Goal: Task Accomplishment & Management: Manage account settings

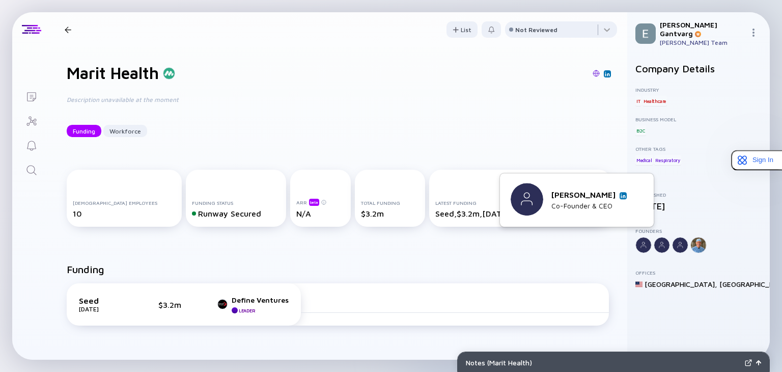
click at [623, 194] on img at bounding box center [623, 195] width 5 height 5
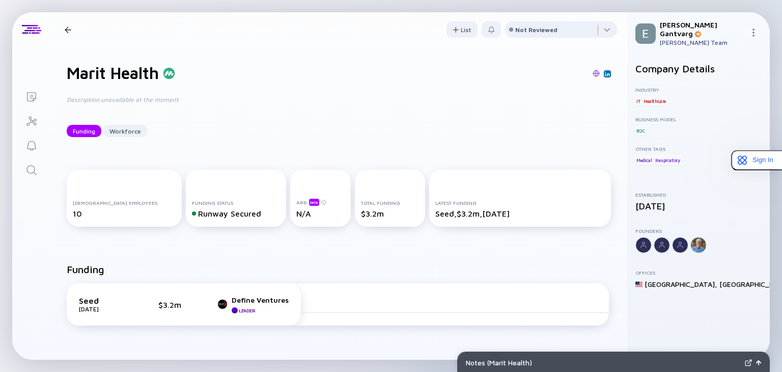
click at [67, 25] on div "Marit Health Funding Workforce" at bounding box center [136, 29] width 151 height 13
click at [68, 29] on div at bounding box center [68, 29] width 7 height 7
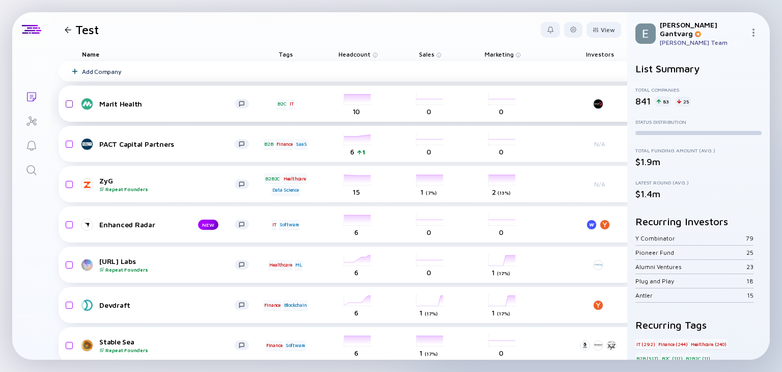
click at [69, 104] on input "checkbox" at bounding box center [68, 103] width 12 height 23
click at [577, 25] on div "Remove from list" at bounding box center [589, 30] width 64 height 16
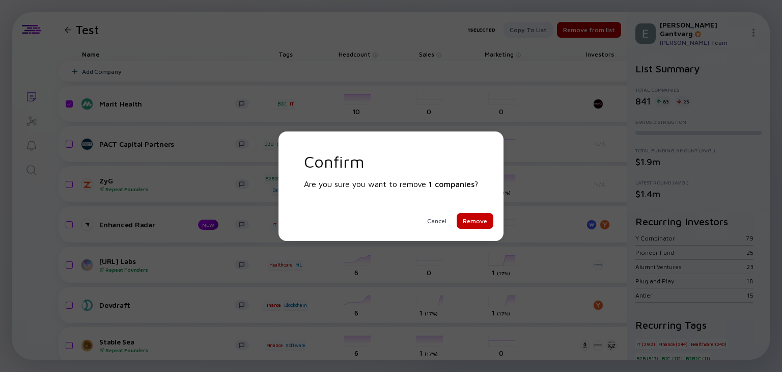
click at [477, 220] on div "Remove" at bounding box center [475, 221] width 37 height 16
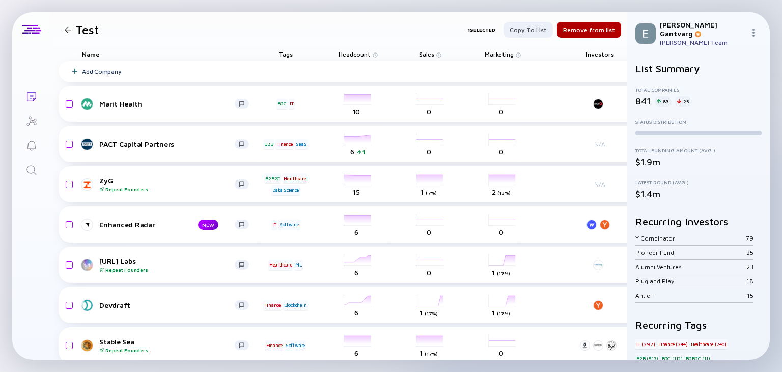
checkbox input "false"
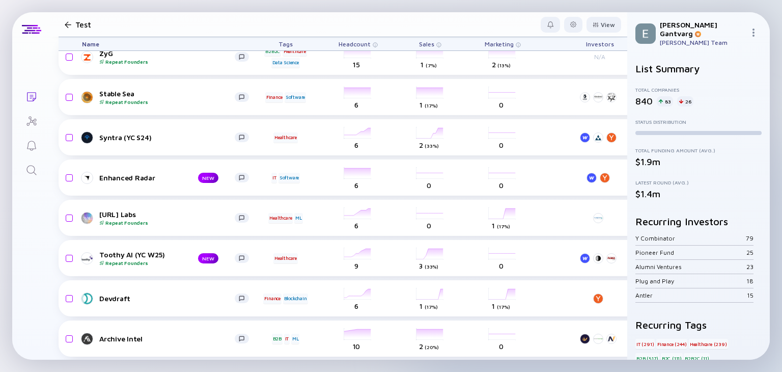
scroll to position [96, 0]
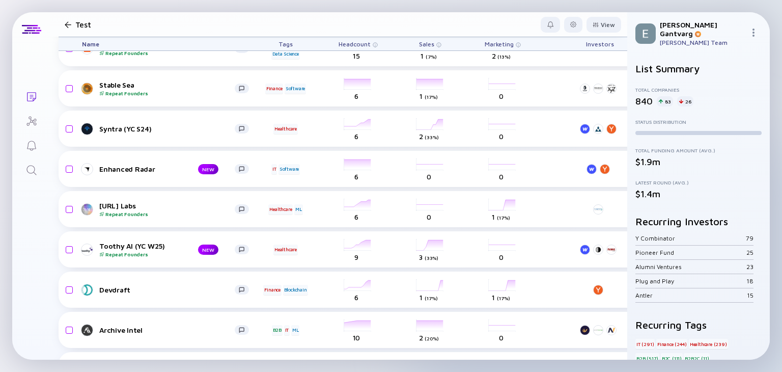
click at [627, 103] on div "List Summary Total Companies 840 83 26 Status Distribution Total Funding Amount…" at bounding box center [698, 206] width 143 height 305
click at [123, 245] on div "Toothy AI (YC W25) Repeat Founders" at bounding box center [140, 249] width 82 height 16
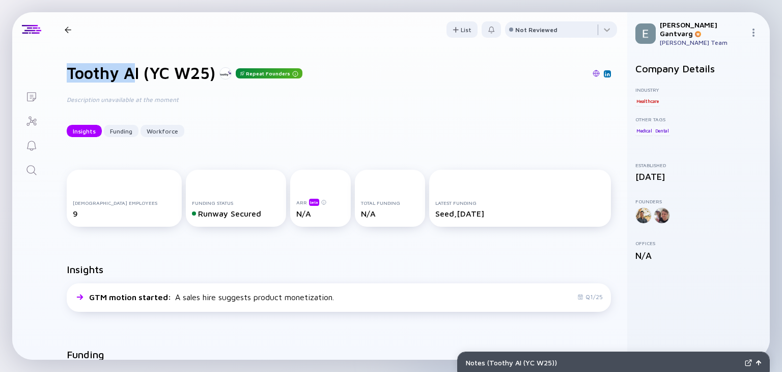
drag, startPoint x: 69, startPoint y: 72, endPoint x: 136, endPoint y: 81, distance: 68.4
click at [136, 81] on h1 "Toothy AI (YC W25)" at bounding box center [141, 72] width 149 height 19
click at [68, 31] on div at bounding box center [68, 29] width 7 height 7
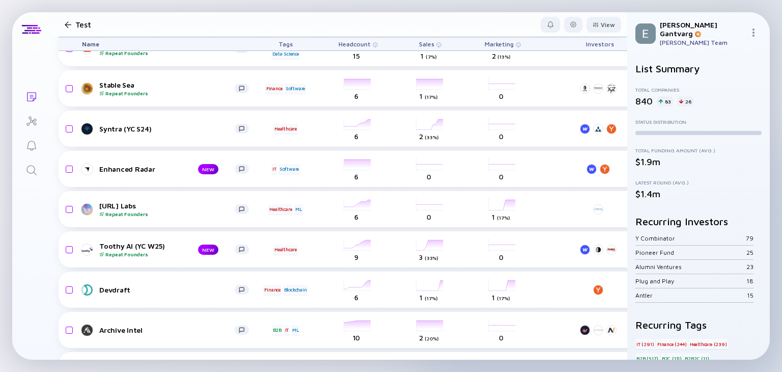
scroll to position [117, 0]
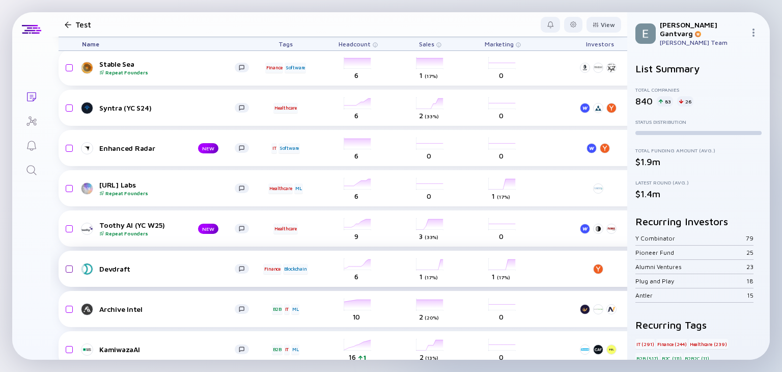
click at [72, 268] on input "checkbox" at bounding box center [68, 268] width 12 height 23
click at [578, 24] on div "Remove from list" at bounding box center [589, 25] width 64 height 16
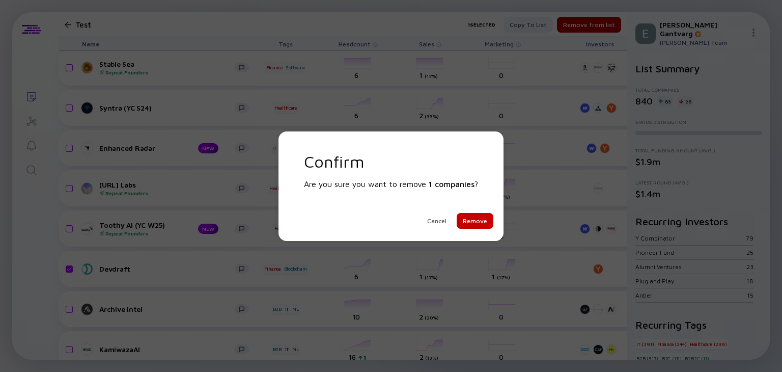
click at [481, 218] on div "Remove" at bounding box center [475, 221] width 37 height 16
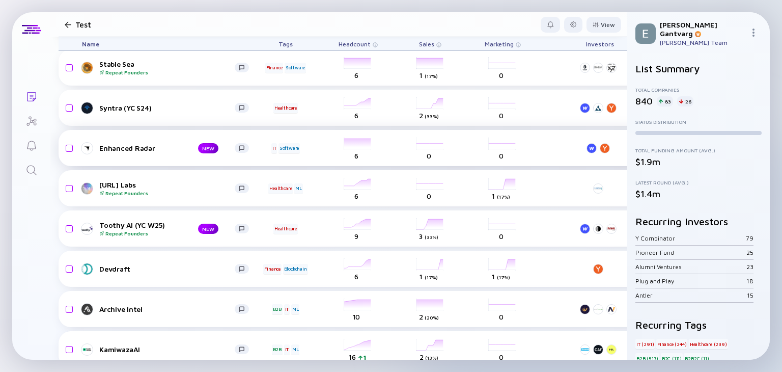
checkbox input "false"
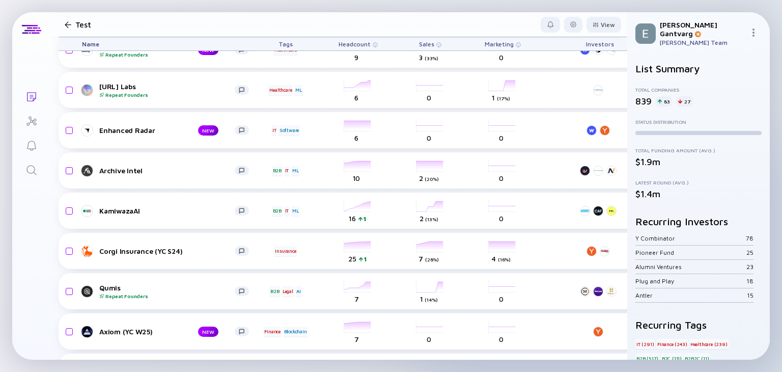
scroll to position [212, 0]
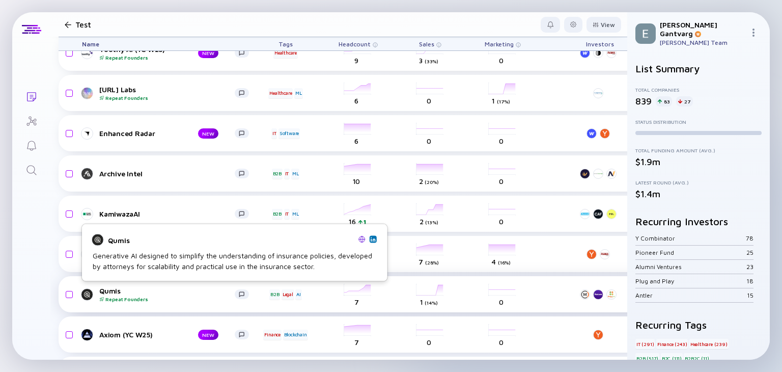
click at [112, 290] on div "Qumis Repeat Founders" at bounding box center [166, 294] width 135 height 16
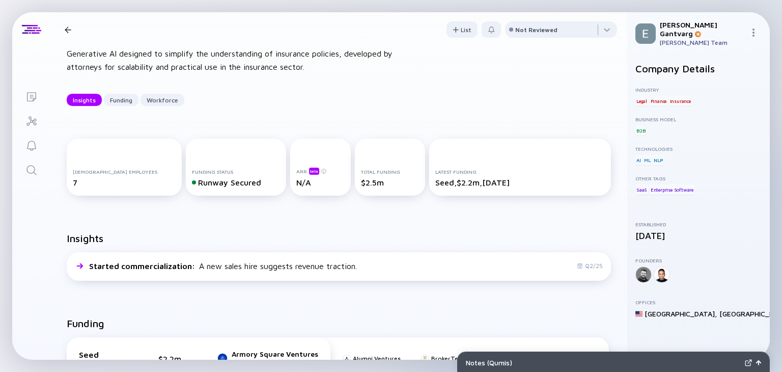
scroll to position [50, 0]
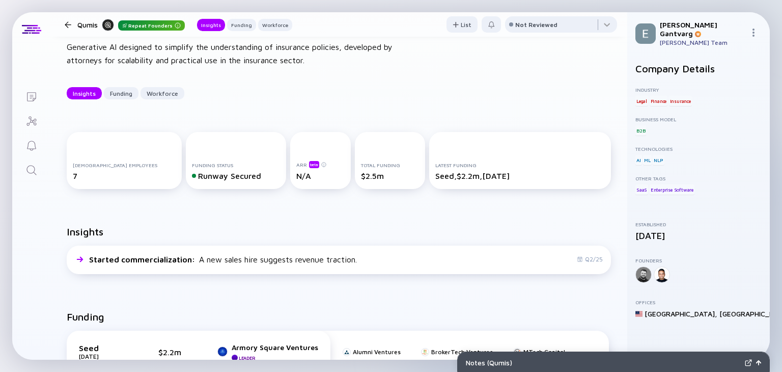
drag, startPoint x: 636, startPoint y: 55, endPoint x: 627, endPoint y: 60, distance: 10.0
click at [627, 60] on div "Company Details Industry Legal Finance Insurance Business Model B2B Technologie…" at bounding box center [698, 206] width 143 height 305
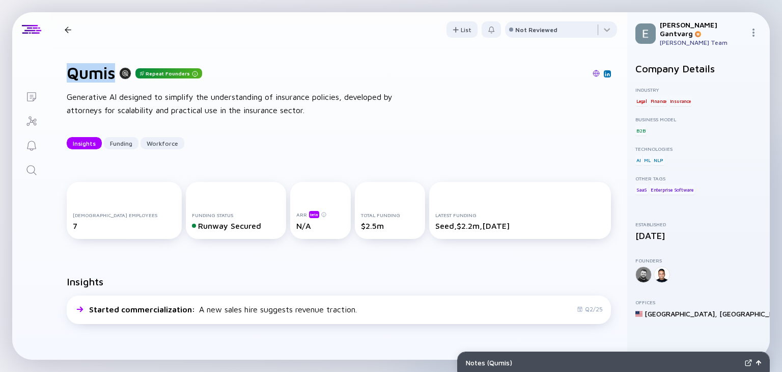
drag, startPoint x: 66, startPoint y: 67, endPoint x: 112, endPoint y: 74, distance: 46.4
click at [112, 74] on h1 "Qumis" at bounding box center [91, 72] width 48 height 19
copy h1 "Qumis"
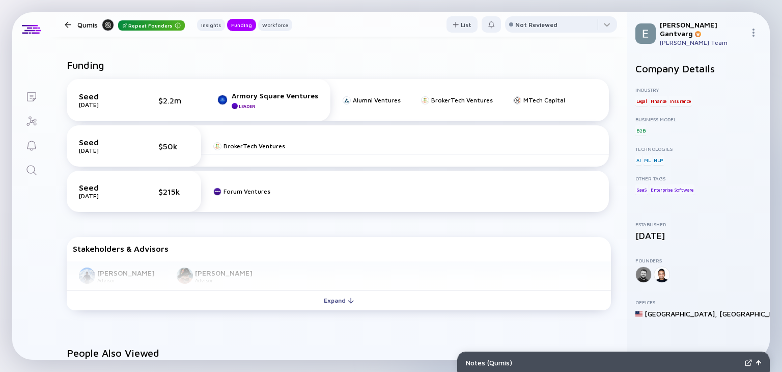
scroll to position [306, 0]
